Goal: Task Accomplishment & Management: Use online tool/utility

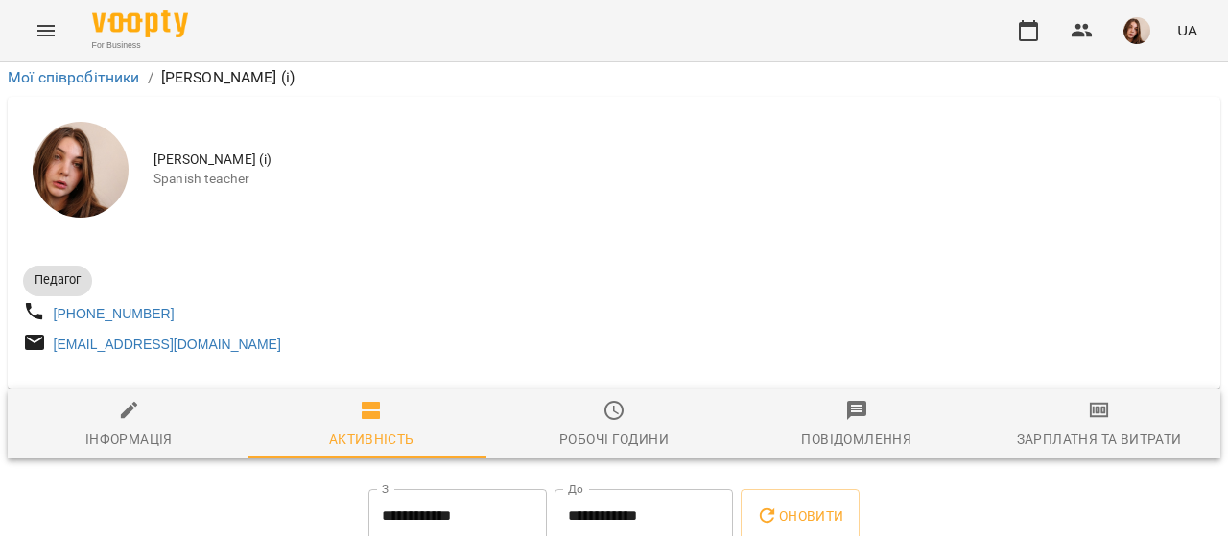
scroll to position [428, 0]
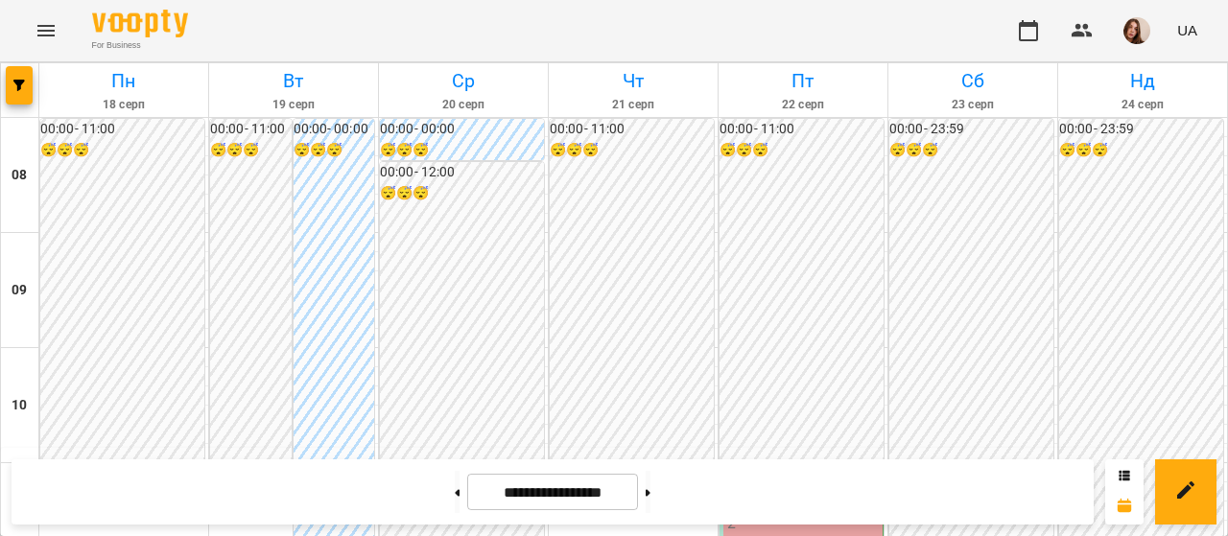
scroll to position [535, 0]
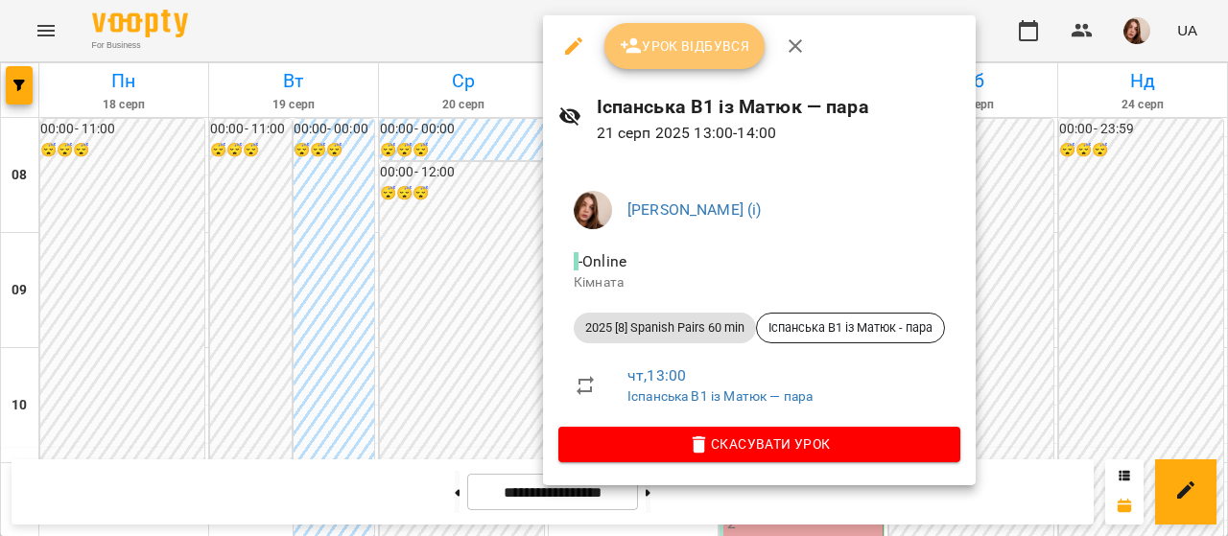
click at [686, 56] on span "Урок відбувся" at bounding box center [685, 46] width 131 height 23
click at [693, 47] on span "Урок відбувся" at bounding box center [685, 46] width 131 height 23
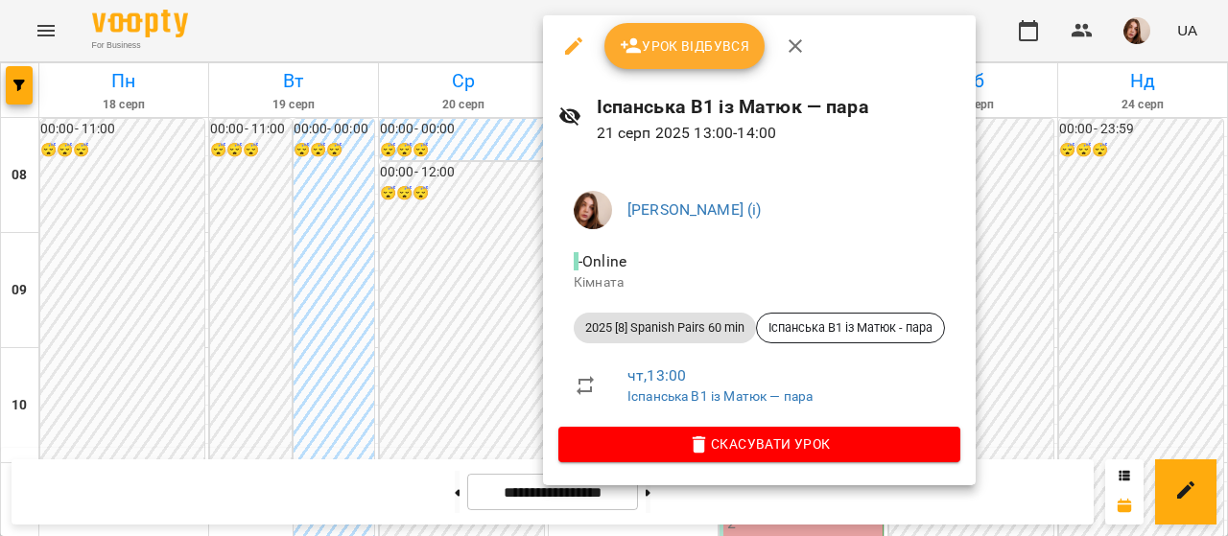
click at [681, 47] on span "Урок відбувся" at bounding box center [685, 46] width 131 height 23
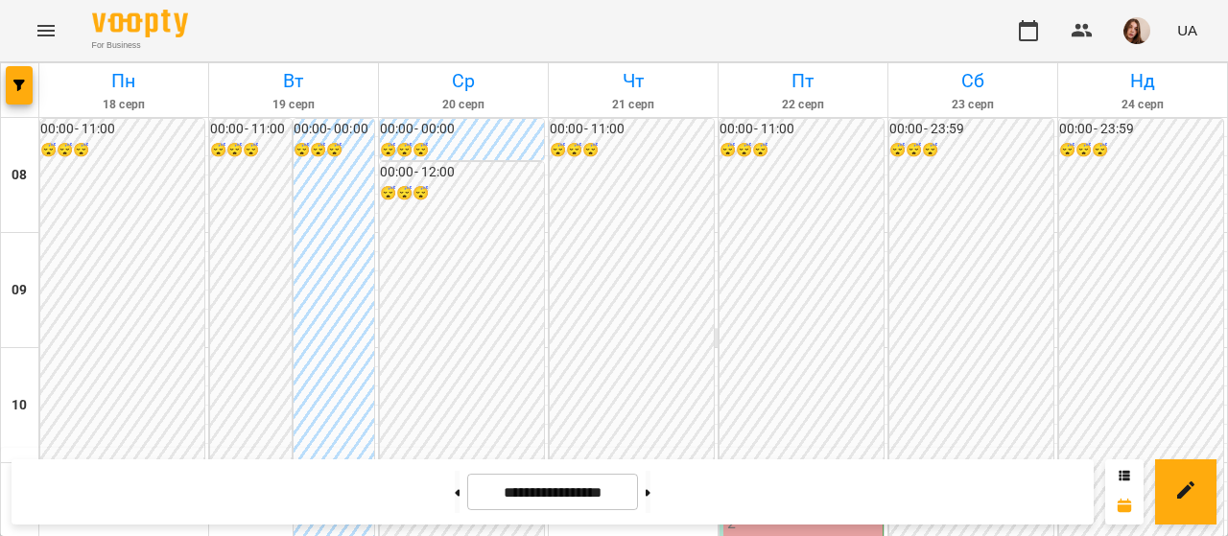
scroll to position [518, 0]
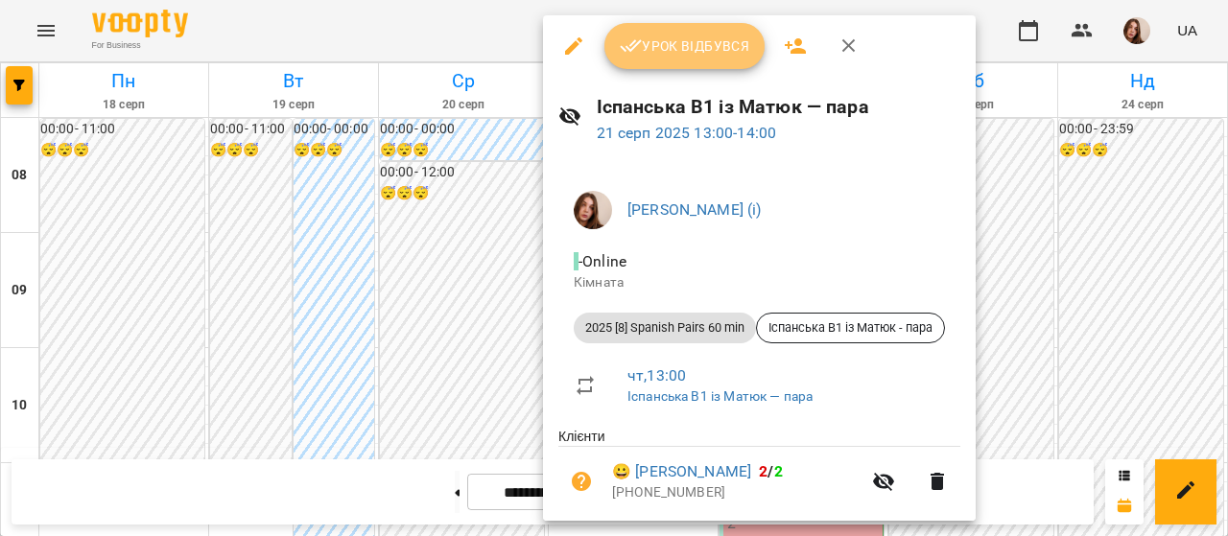
click at [685, 47] on span "Урок відбувся" at bounding box center [685, 46] width 131 height 23
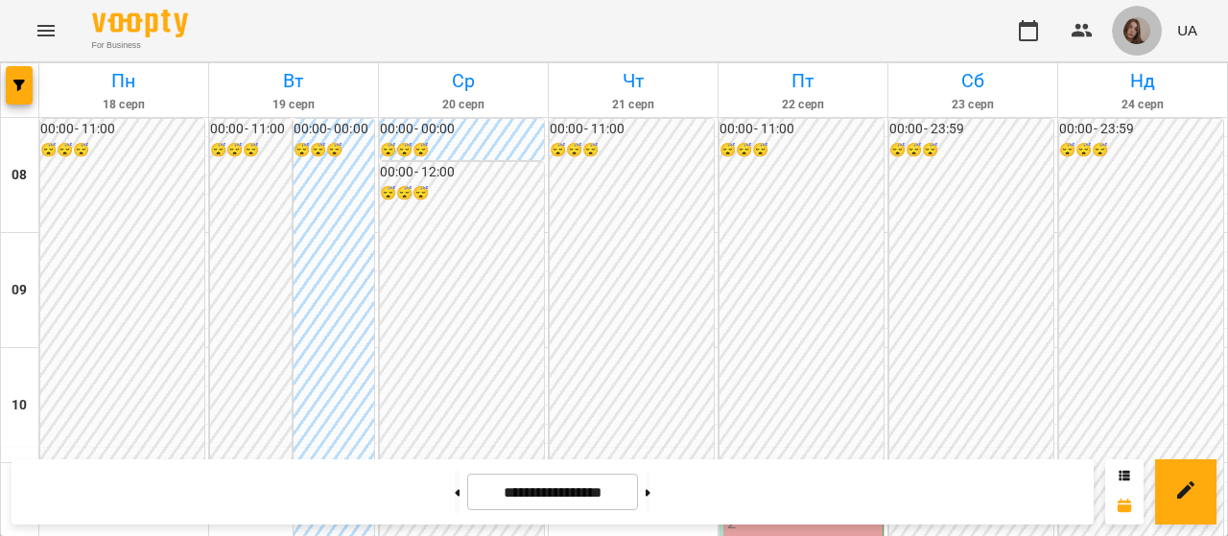
click at [1129, 35] on img "button" at bounding box center [1137, 30] width 27 height 27
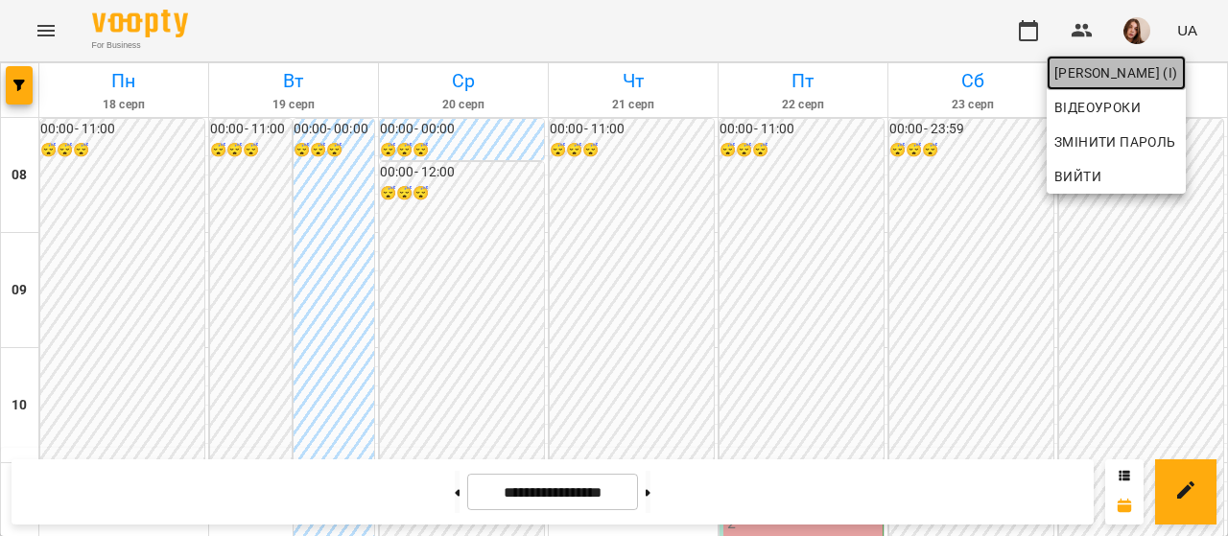
click at [1131, 80] on span "[PERSON_NAME] (і)" at bounding box center [1117, 72] width 124 height 23
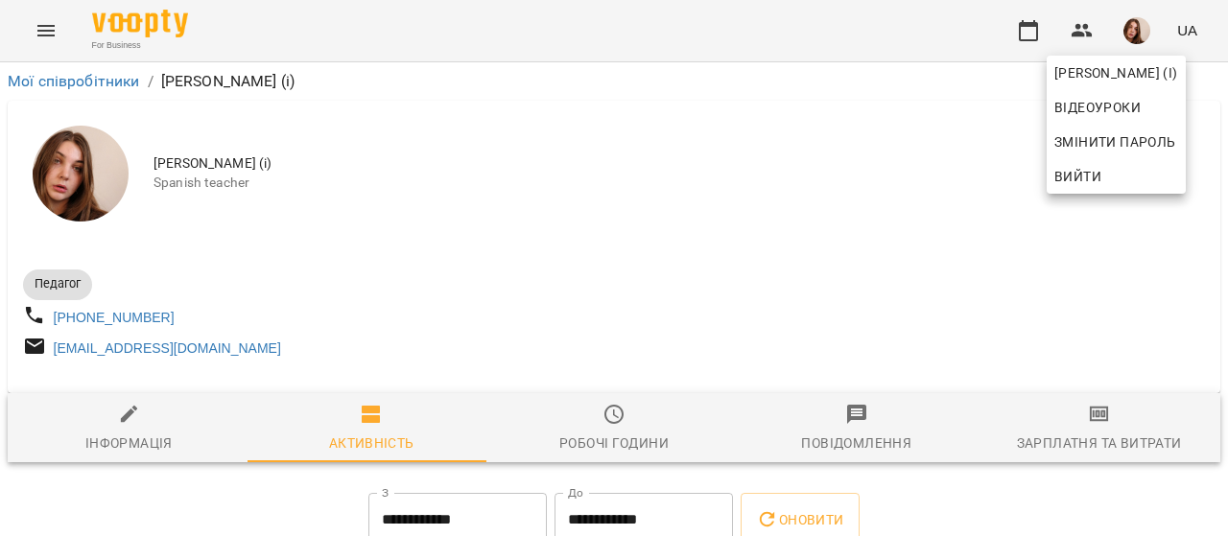
click at [994, 171] on div at bounding box center [614, 268] width 1228 height 536
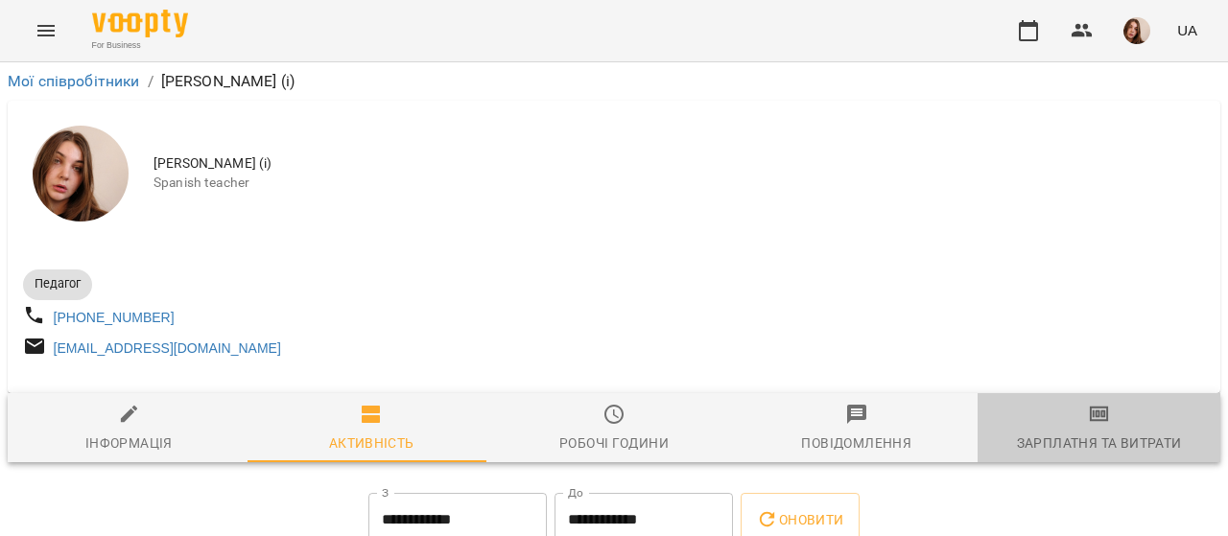
click at [1095, 436] on span "Зарплатня та Витрати" at bounding box center [1099, 429] width 220 height 52
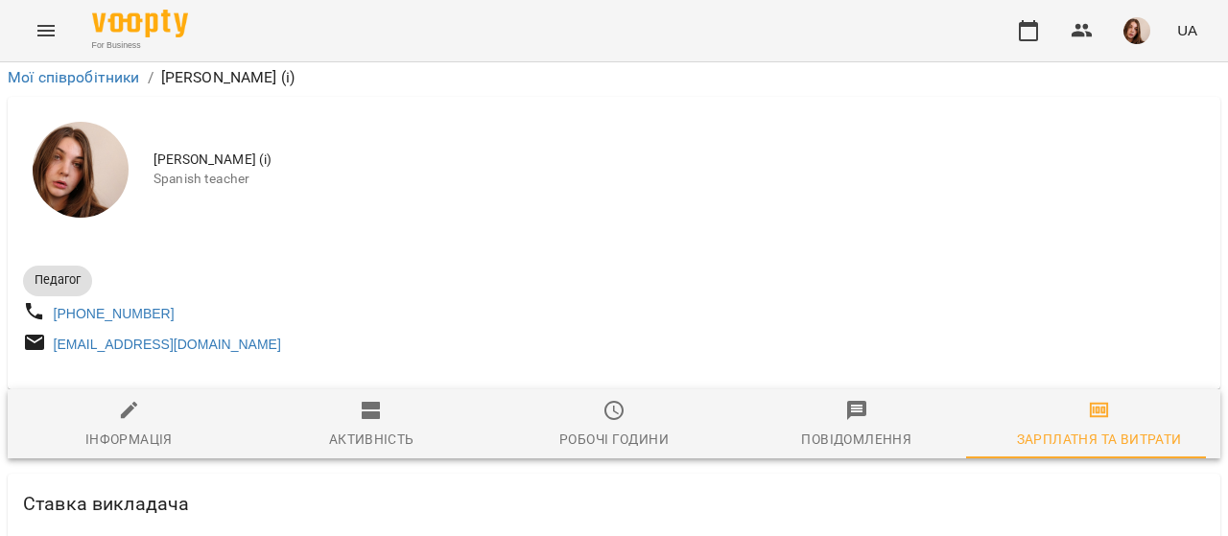
scroll to position [5128, 0]
